Goal: Learn about a topic

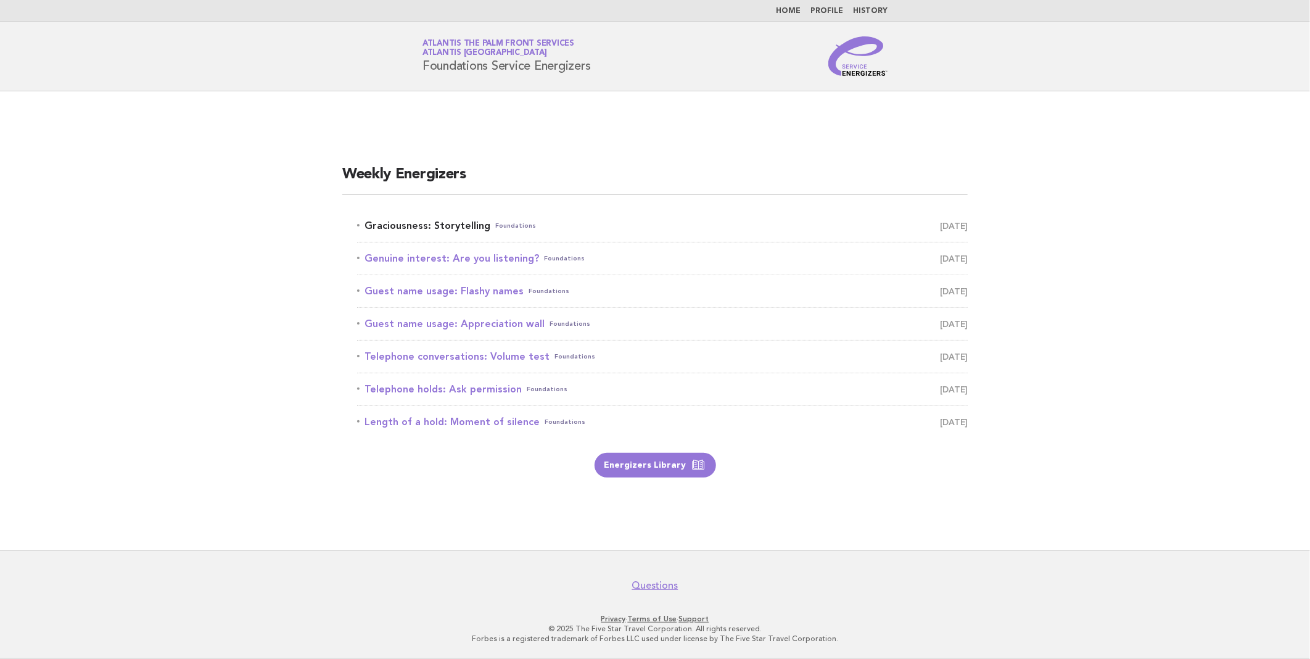
click at [422, 223] on link "Graciousness: Storytelling Foundations August 15" at bounding box center [662, 225] width 611 height 17
click at [455, 218] on link "Graciousness: Storytelling Foundations August 15" at bounding box center [662, 225] width 611 height 17
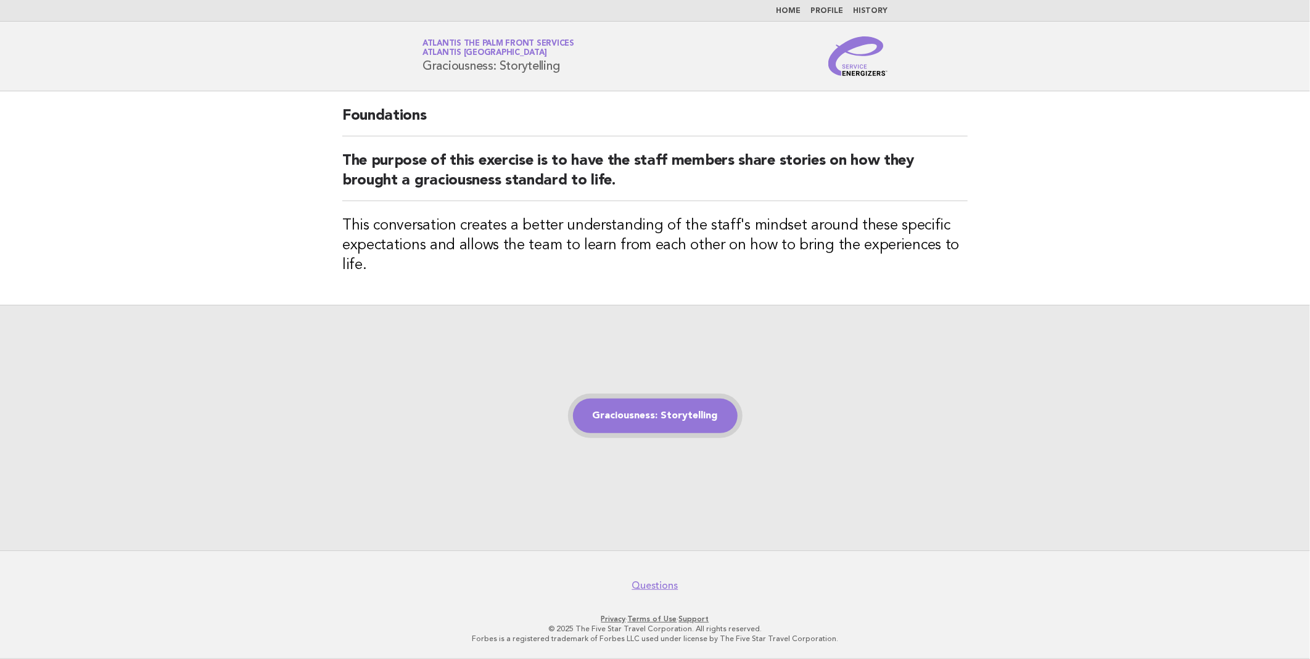
click at [624, 414] on link "Graciousness: Storytelling" at bounding box center [655, 415] width 165 height 35
click at [646, 411] on link "Graciousness: Storytelling" at bounding box center [655, 415] width 165 height 35
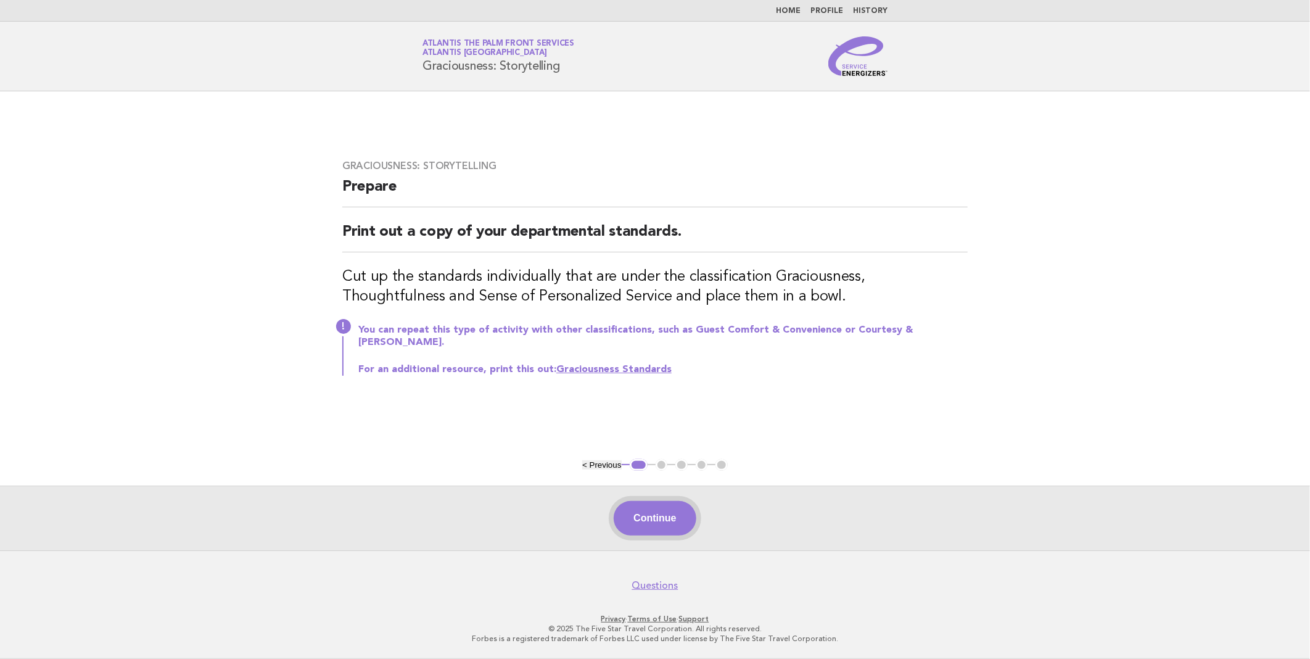
click at [664, 514] on button "Continue" at bounding box center [655, 518] width 82 height 35
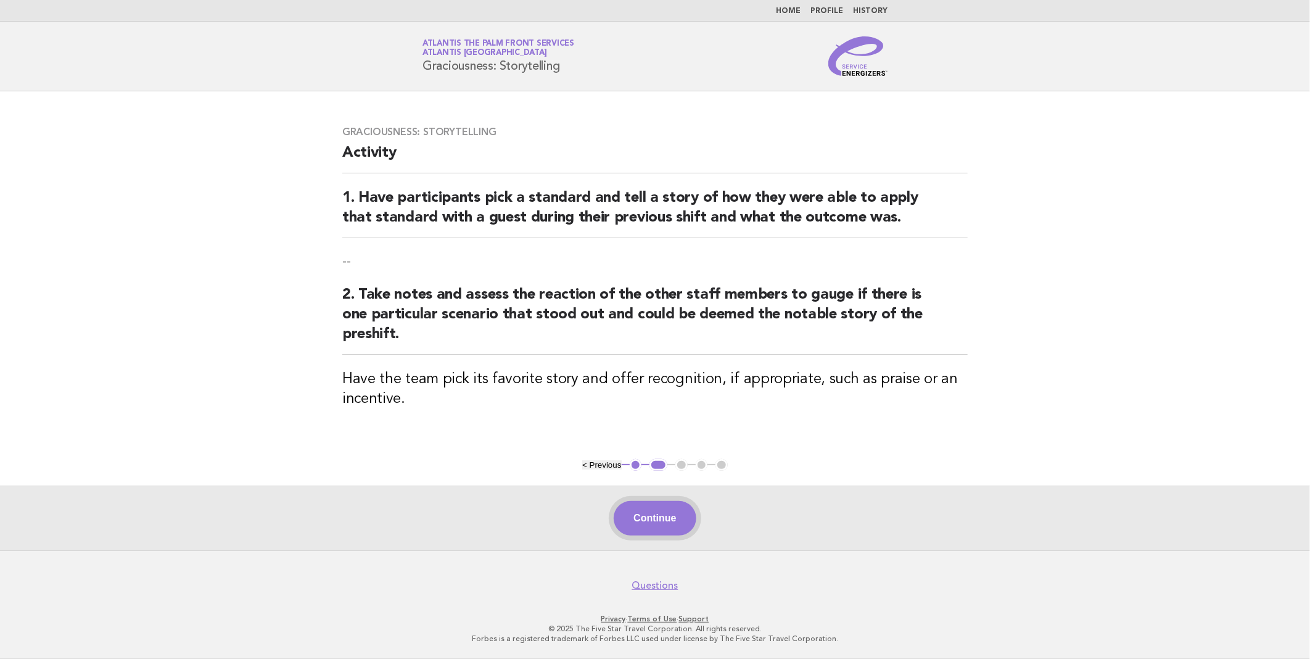
click at [675, 520] on button "Continue" at bounding box center [655, 518] width 82 height 35
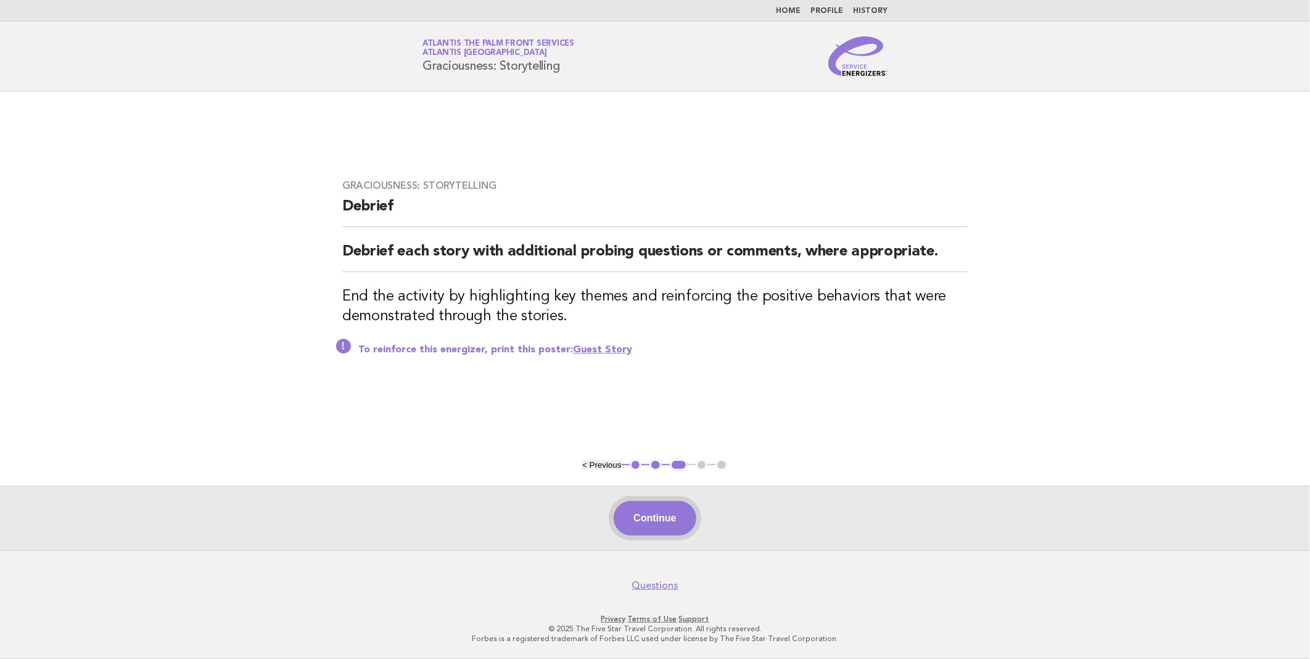
click at [661, 515] on button "Continue" at bounding box center [655, 518] width 82 height 35
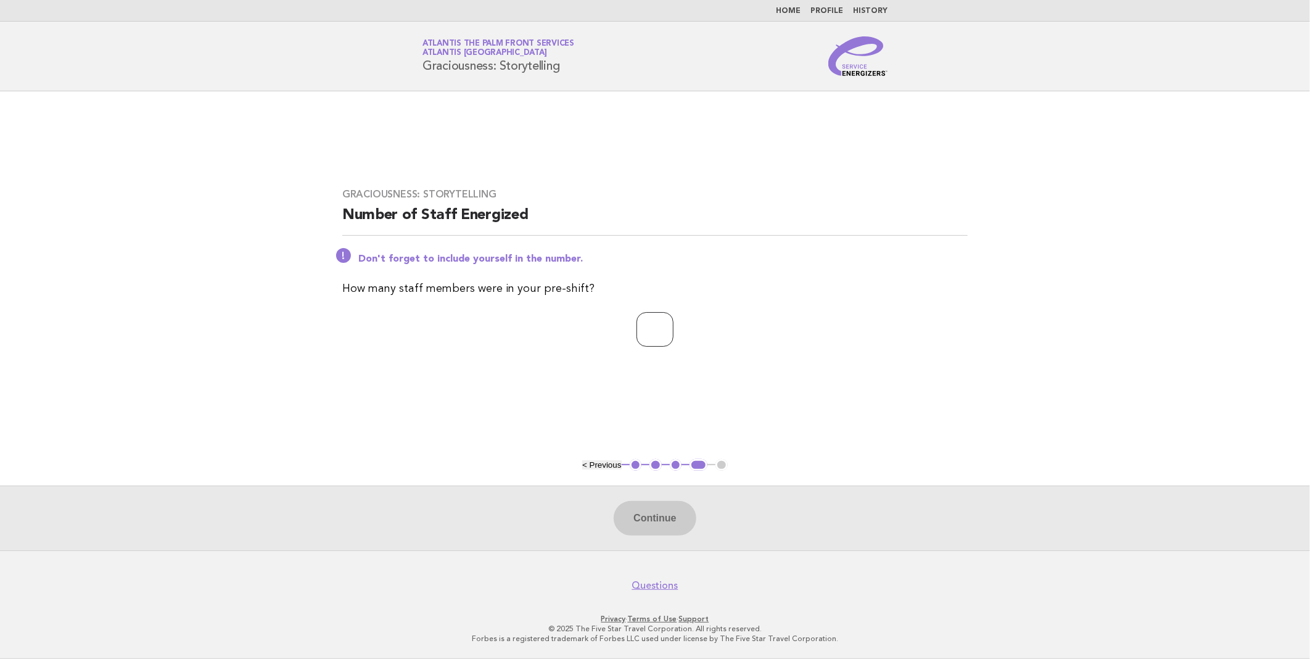
click at [656, 329] on input "number" at bounding box center [654, 329] width 37 height 35
type input "*"
click at [659, 514] on button "Continue" at bounding box center [655, 518] width 82 height 35
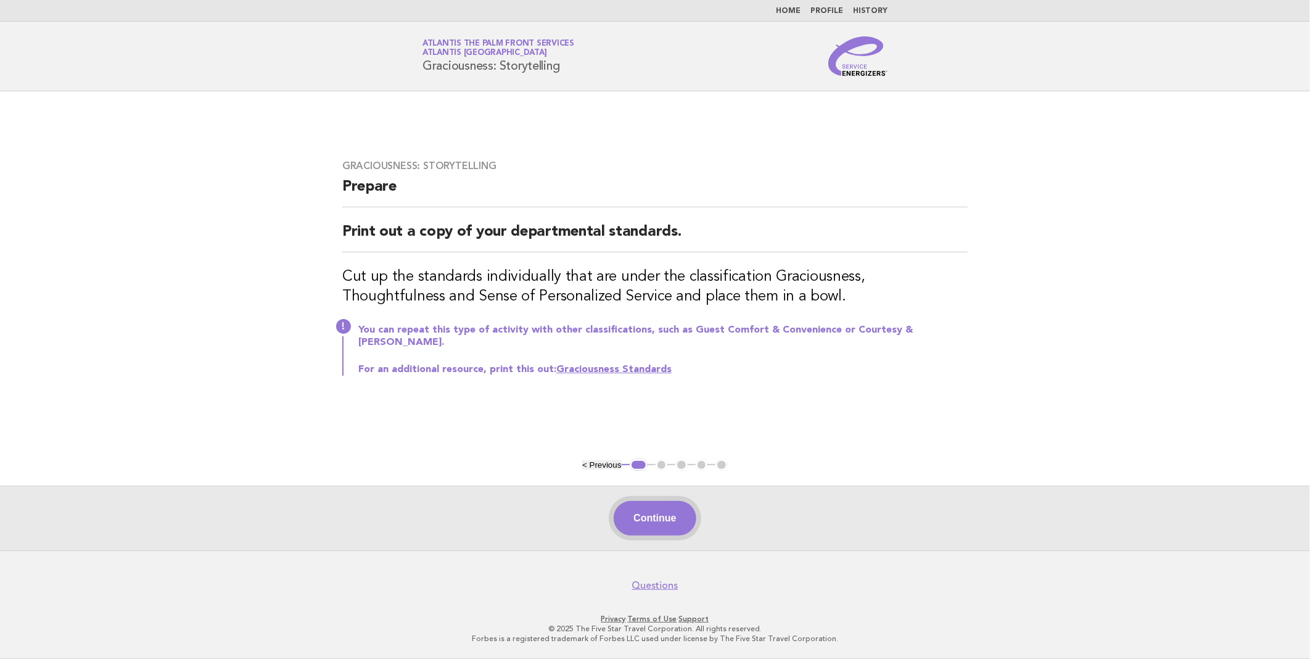
click at [651, 519] on button "Continue" at bounding box center [655, 518] width 82 height 35
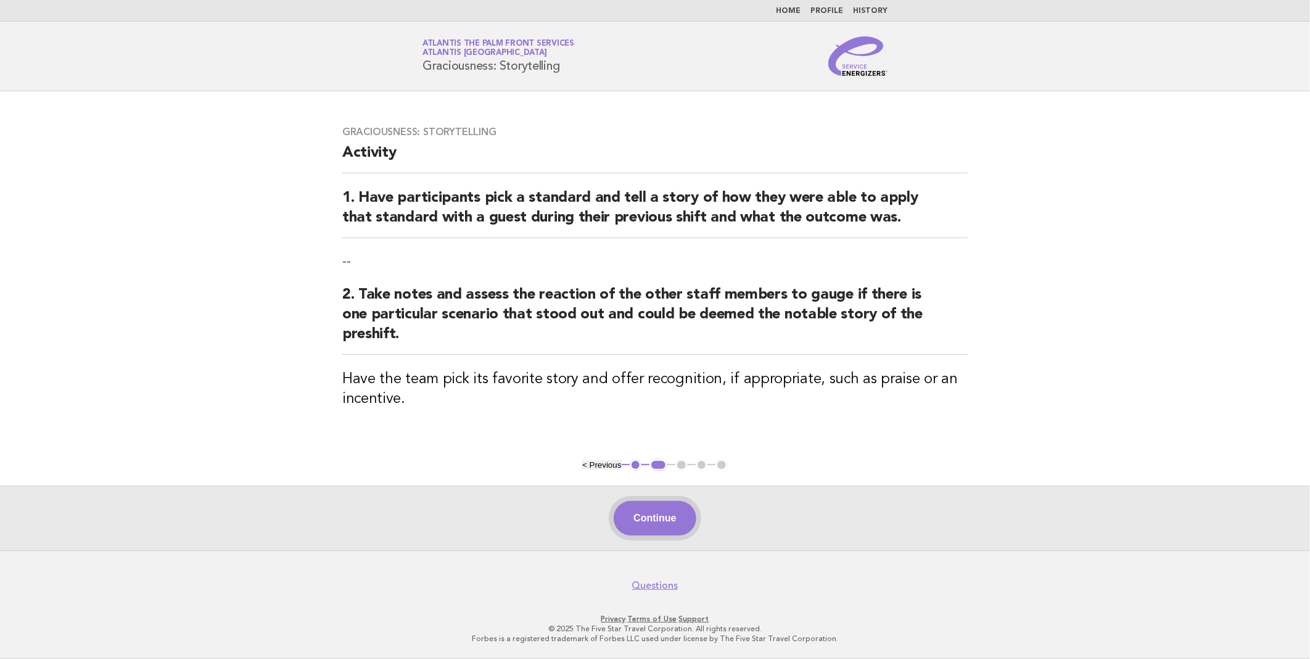
click at [664, 522] on button "Continue" at bounding box center [655, 518] width 82 height 35
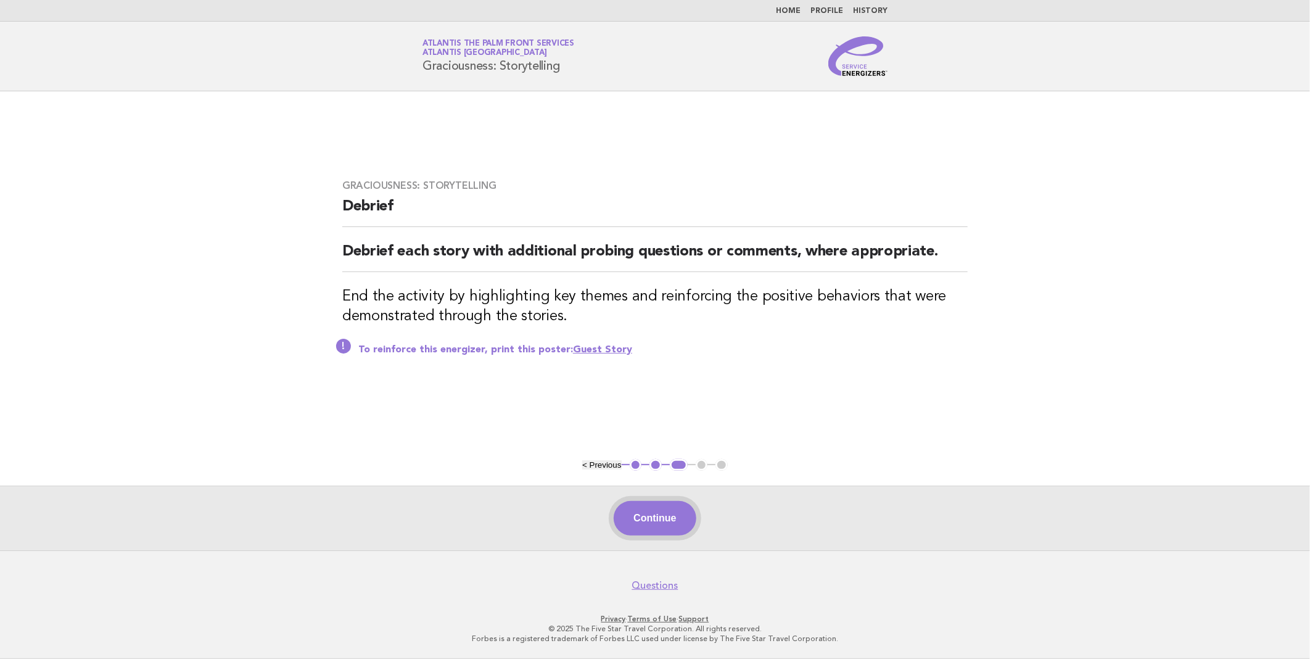
click at [663, 521] on button "Continue" at bounding box center [655, 518] width 82 height 35
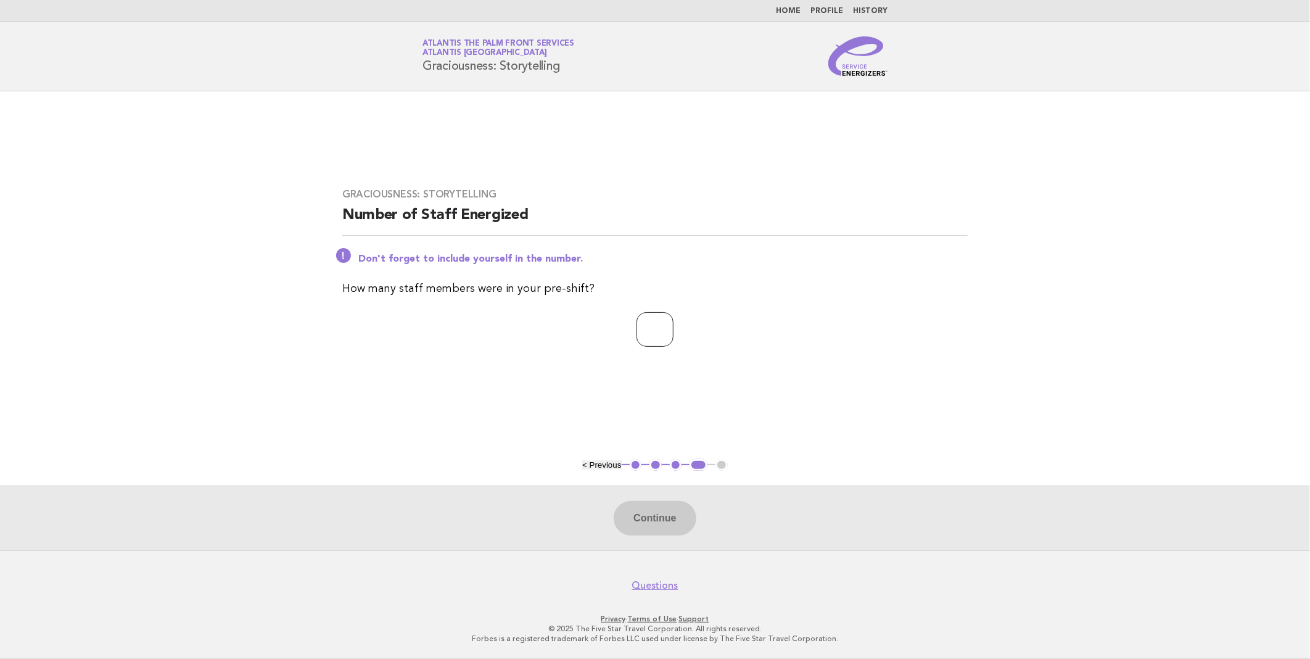
click at [639, 322] on input "number" at bounding box center [654, 329] width 37 height 35
type input "*"
click at [664, 522] on button "Continue" at bounding box center [655, 518] width 82 height 35
